Goal: Task Accomplishment & Management: Manage account settings

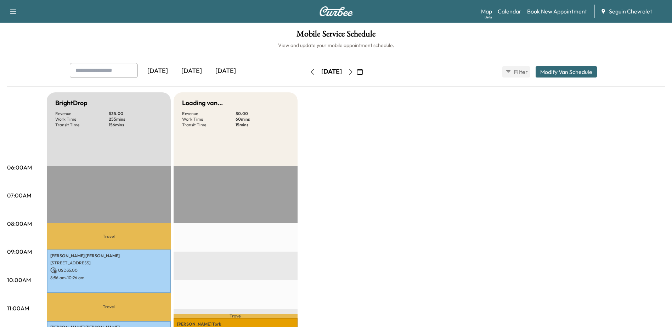
click at [195, 70] on div "[DATE]" at bounding box center [192, 71] width 34 height 16
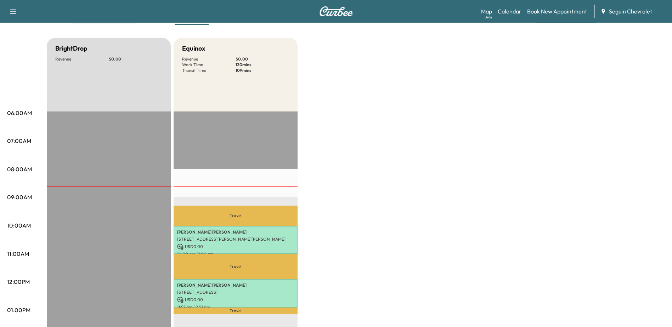
scroll to position [71, 0]
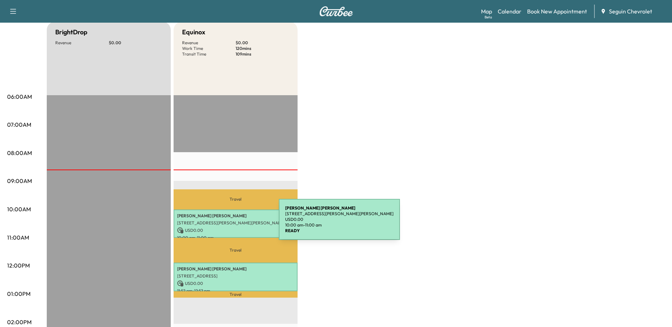
click at [226, 224] on p "[STREET_ADDRESS][PERSON_NAME][PERSON_NAME]" at bounding box center [235, 223] width 117 height 6
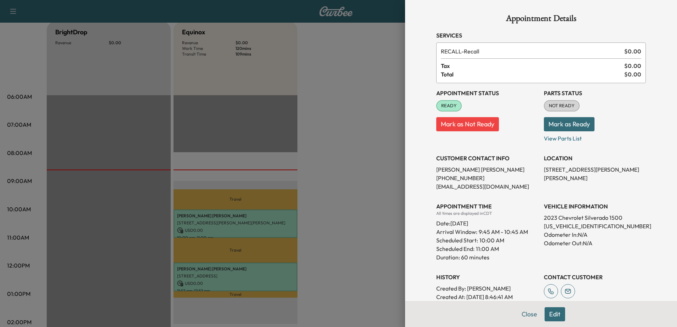
click at [559, 125] on button "Mark as Ready" at bounding box center [569, 124] width 51 height 14
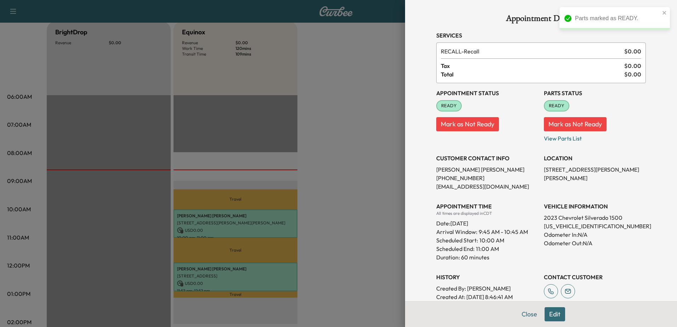
click at [332, 159] on div at bounding box center [338, 163] width 677 height 327
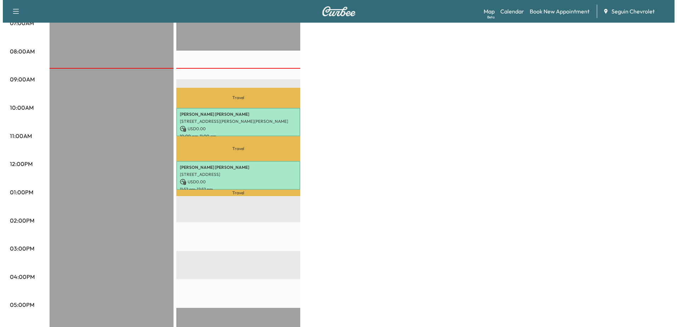
scroll to position [162, 0]
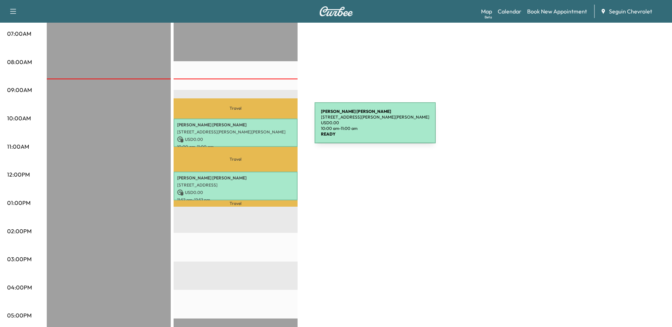
click at [261, 129] on p "[STREET_ADDRESS][PERSON_NAME][PERSON_NAME]" at bounding box center [235, 132] width 117 height 6
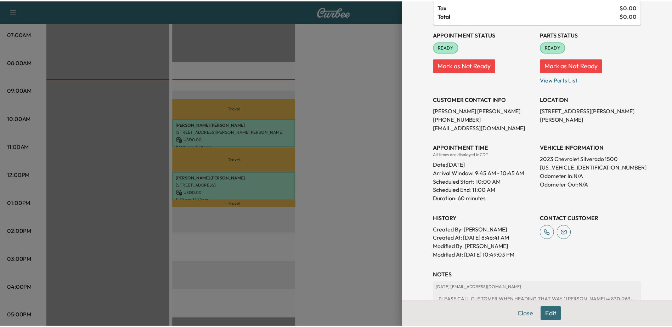
scroll to position [147, 0]
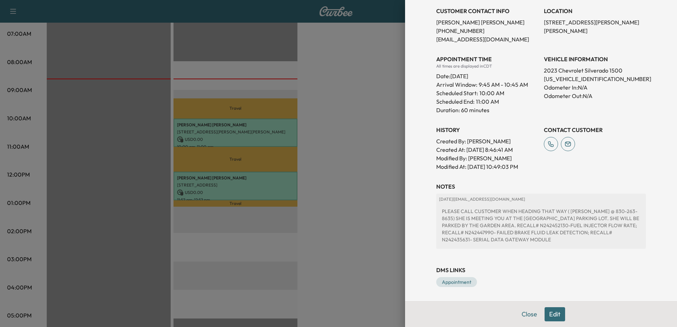
drag, startPoint x: 320, startPoint y: 173, endPoint x: 301, endPoint y: 177, distance: 19.9
click at [320, 173] on div at bounding box center [338, 163] width 677 height 327
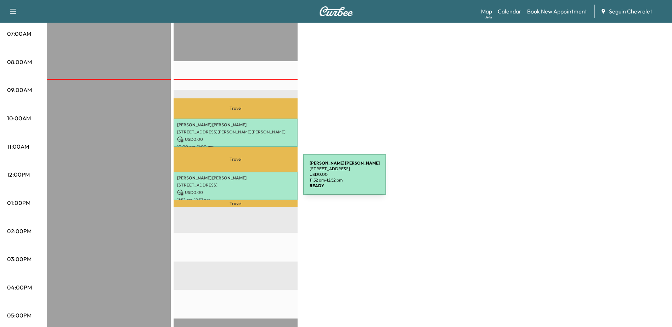
click at [249, 179] on p "[PERSON_NAME] [PERSON_NAME]" at bounding box center [235, 178] width 117 height 6
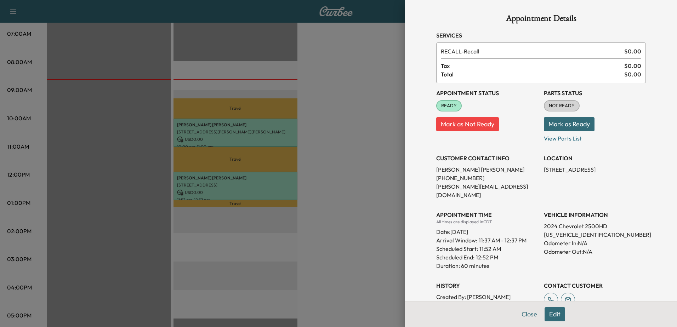
click at [570, 125] on button "Mark as Ready" at bounding box center [569, 124] width 51 height 14
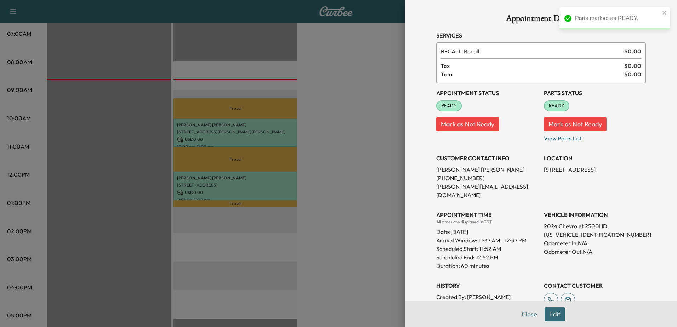
click at [361, 196] on div at bounding box center [338, 163] width 677 height 327
